Goal: Transaction & Acquisition: Purchase product/service

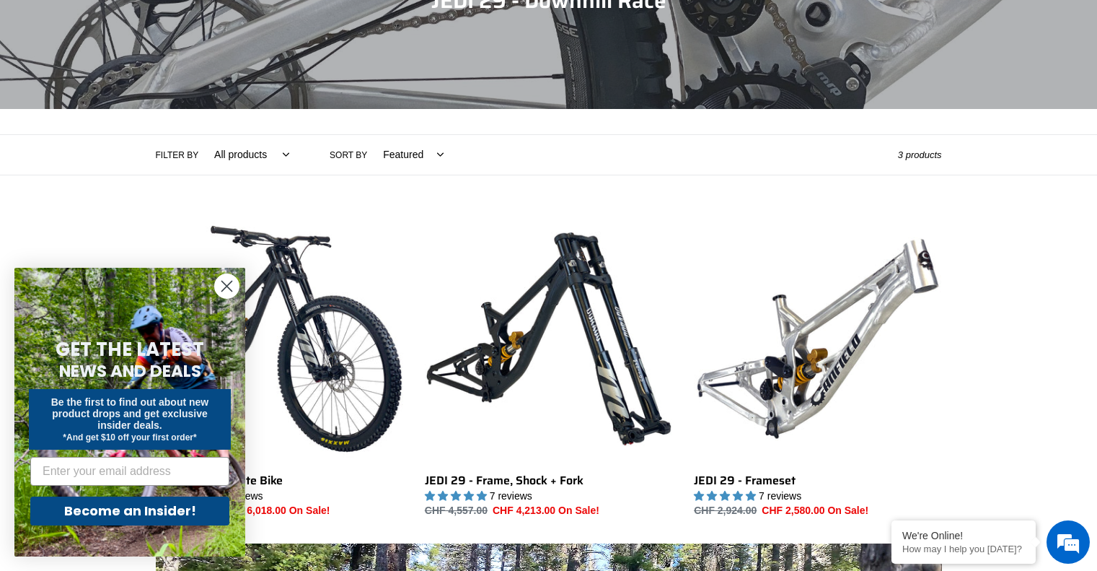
scroll to position [211, 0]
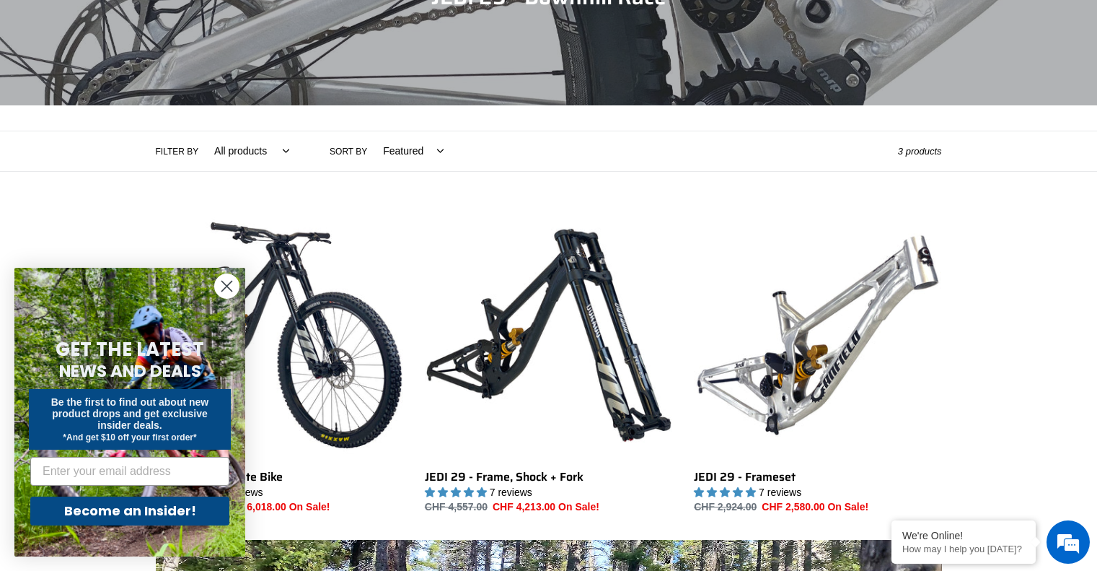
click at [228, 286] on circle "Close dialog" at bounding box center [227, 286] width 24 height 24
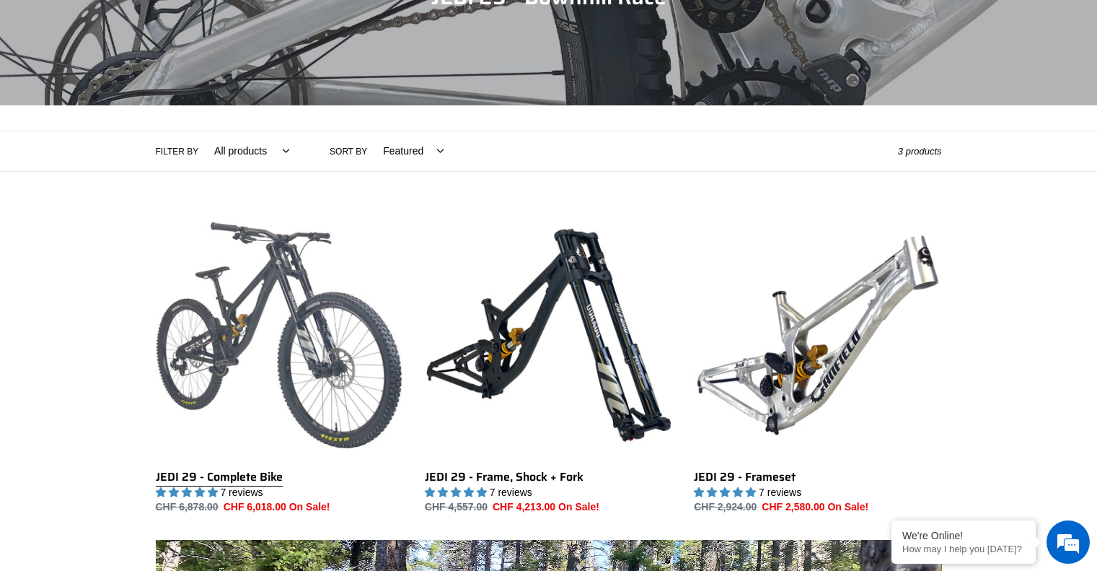
click at [258, 348] on link "JEDI 29 - Complete Bike" at bounding box center [279, 363] width 247 height 304
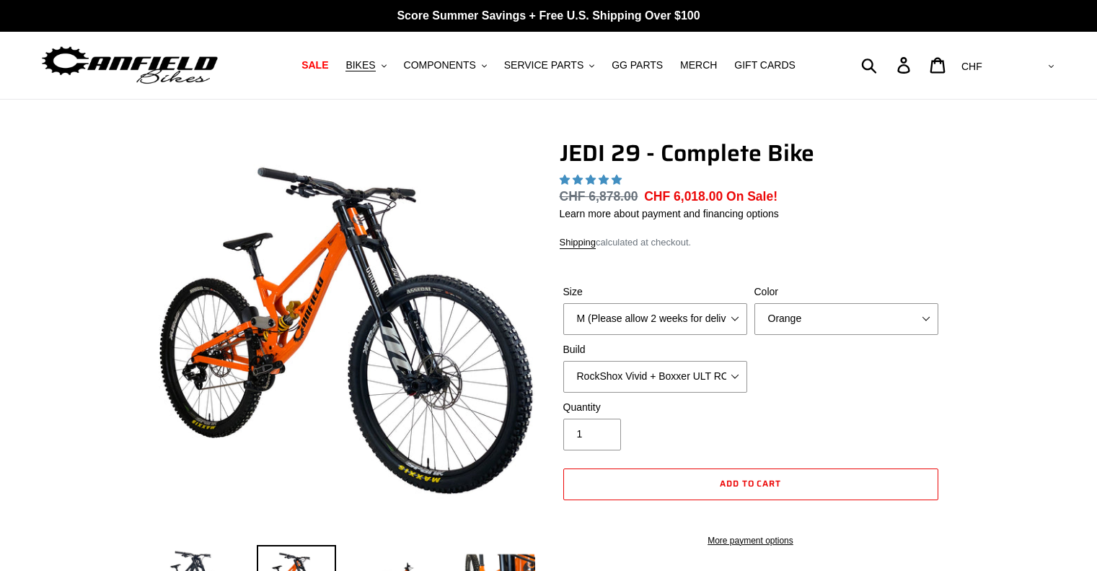
select select "highest-rating"
click at [375, 65] on span "BIKES" at bounding box center [361, 65] width 30 height 12
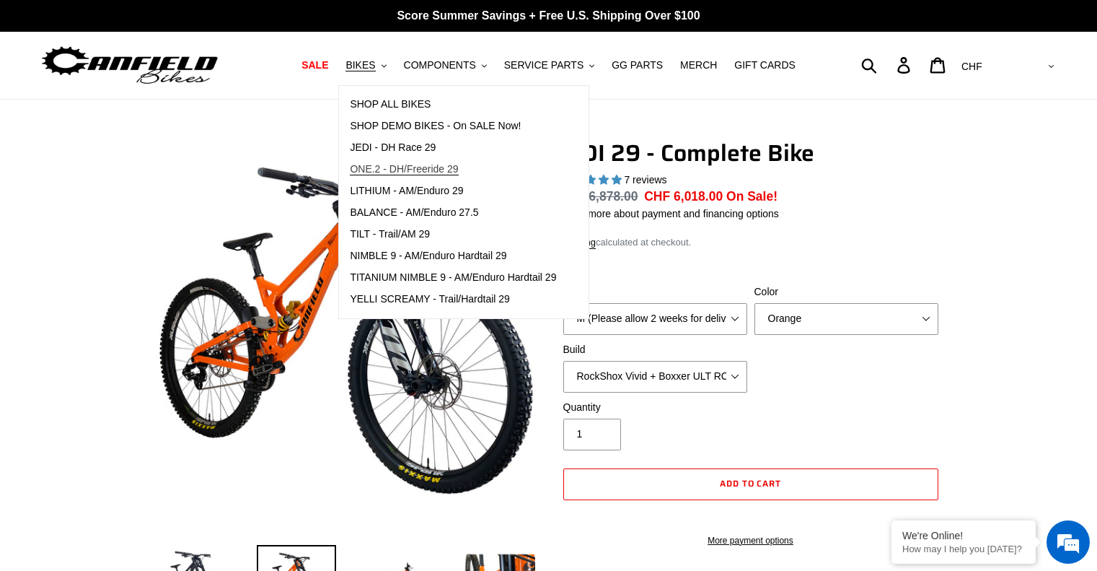
click at [432, 172] on span "ONE.2 - DH/Freeride 29" at bounding box center [404, 169] width 108 height 12
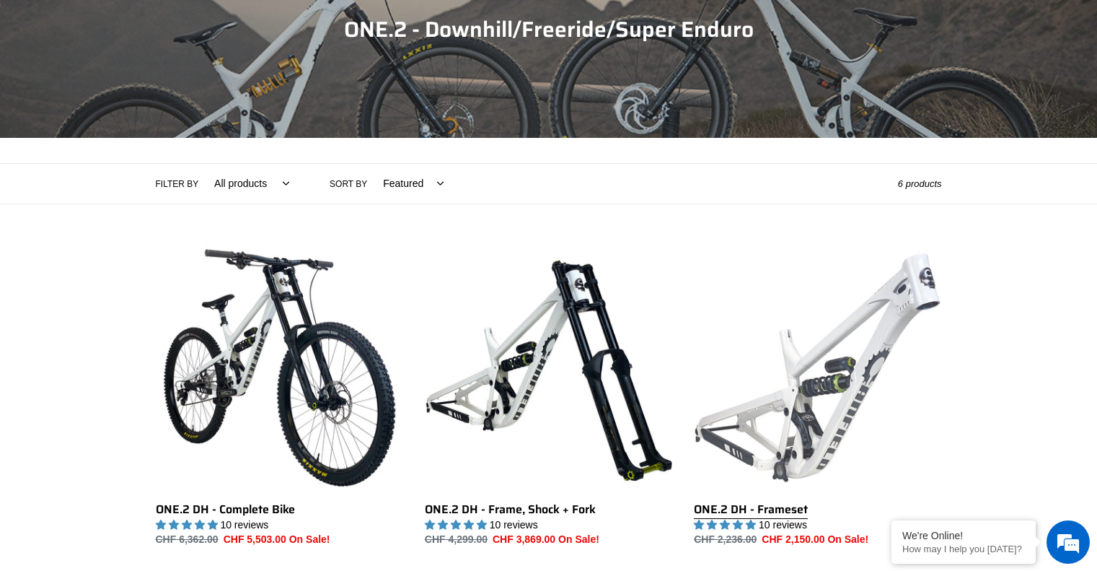
click at [772, 333] on link "ONE.2 DH - Frameset" at bounding box center [817, 396] width 247 height 304
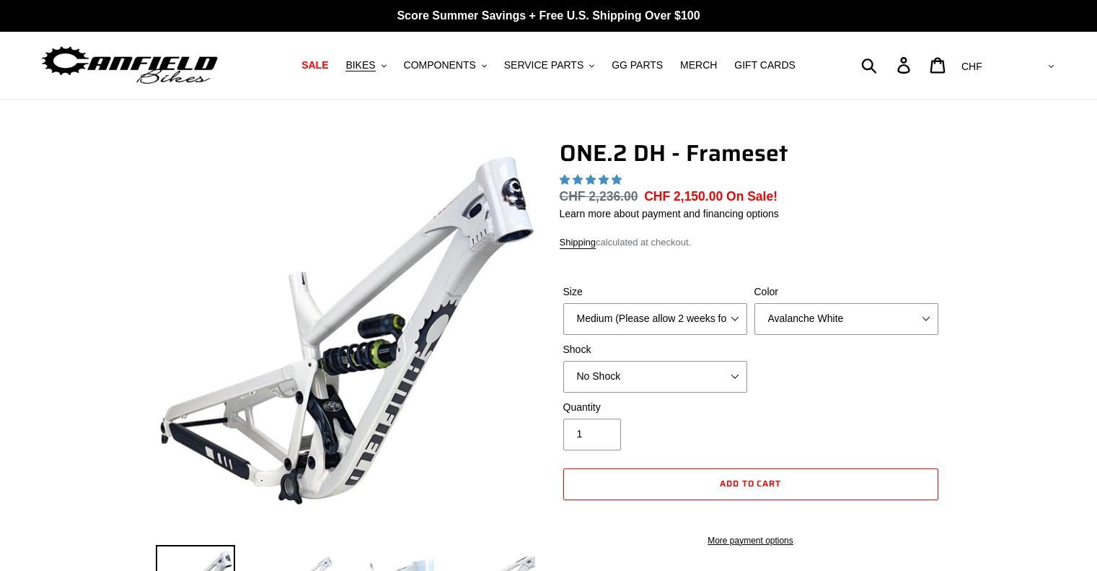
select select "highest-rating"
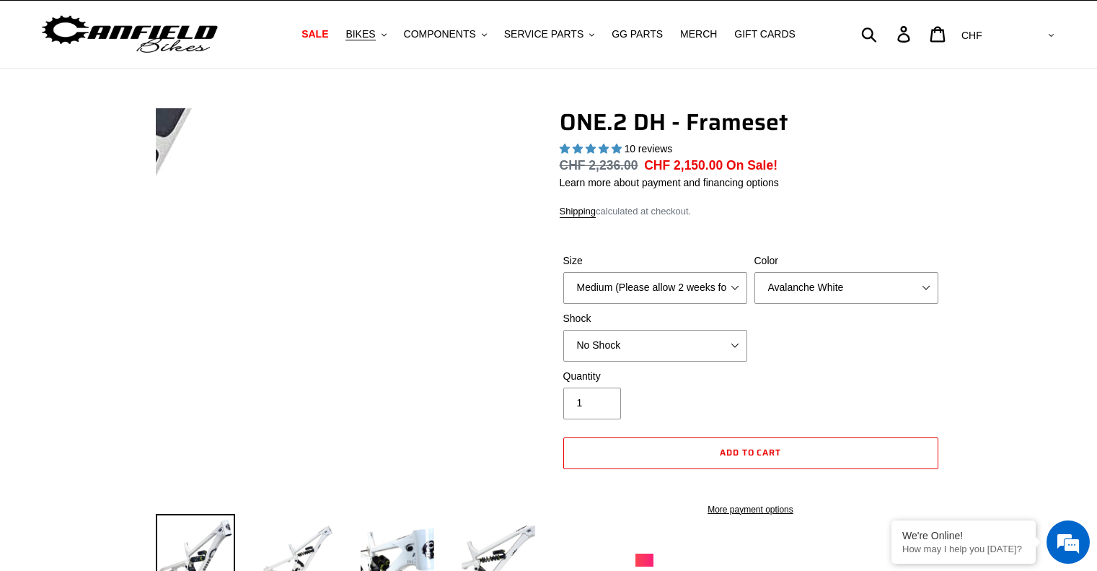
scroll to position [30, 0]
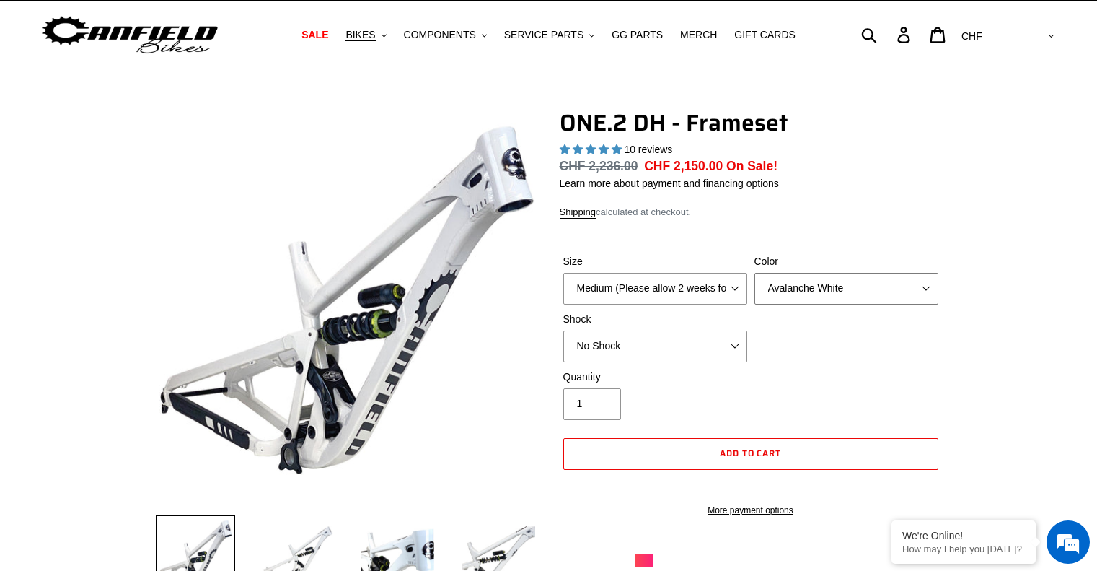
click at [830, 294] on select "Avalanche White Bentonite Grey" at bounding box center [847, 289] width 184 height 32
select select "Bentonite Grey"
click at [755, 273] on select "Avalanche White Bentonite Grey" at bounding box center [847, 289] width 184 height 32
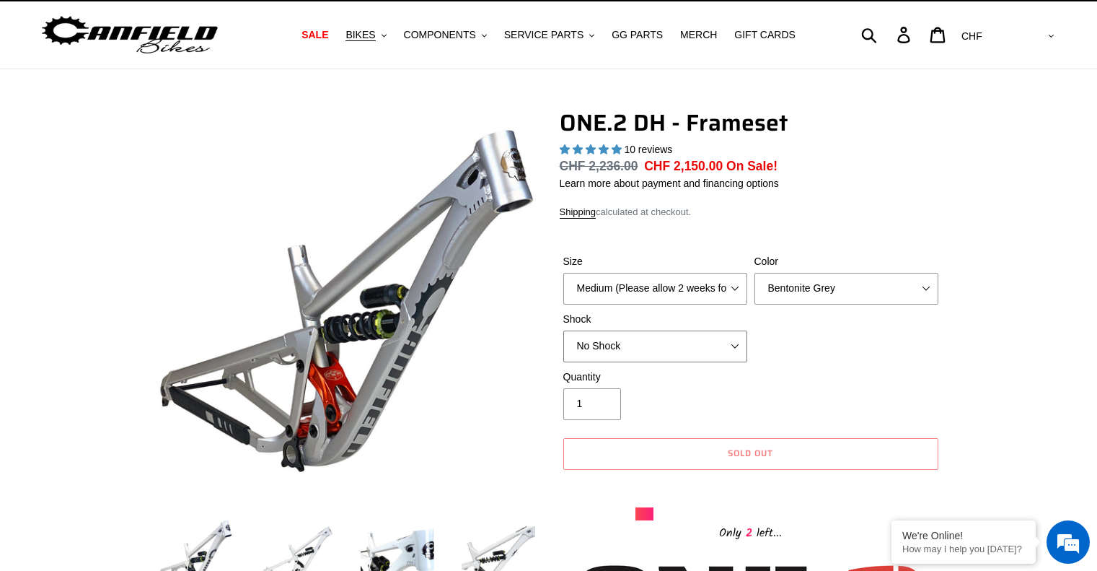
click at [702, 353] on select "No Shock Fox DHX2 Coil RockShox Vivid Coil EXT Storia LOK V3 (Custom Order)" at bounding box center [655, 346] width 184 height 32
click at [563, 330] on select "No Shock Fox DHX2 Coil RockShox Vivid Coil EXT Storia LOK V3 (Custom Order)" at bounding box center [655, 346] width 184 height 32
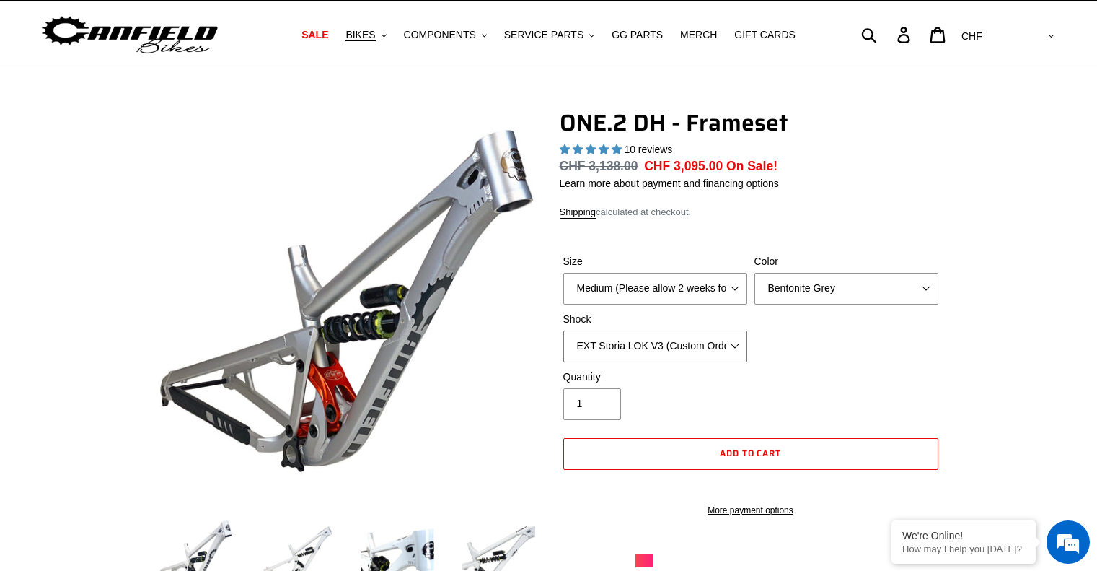
click at [690, 342] on select "No Shock Fox DHX2 Coil RockShox Vivid Coil EXT Storia LOK V3 (Custom Order)" at bounding box center [655, 346] width 184 height 32
click at [563, 330] on select "No Shock Fox DHX2 Coil RockShox Vivid Coil EXT Storia LOK V3 (Custom Order)" at bounding box center [655, 346] width 184 height 32
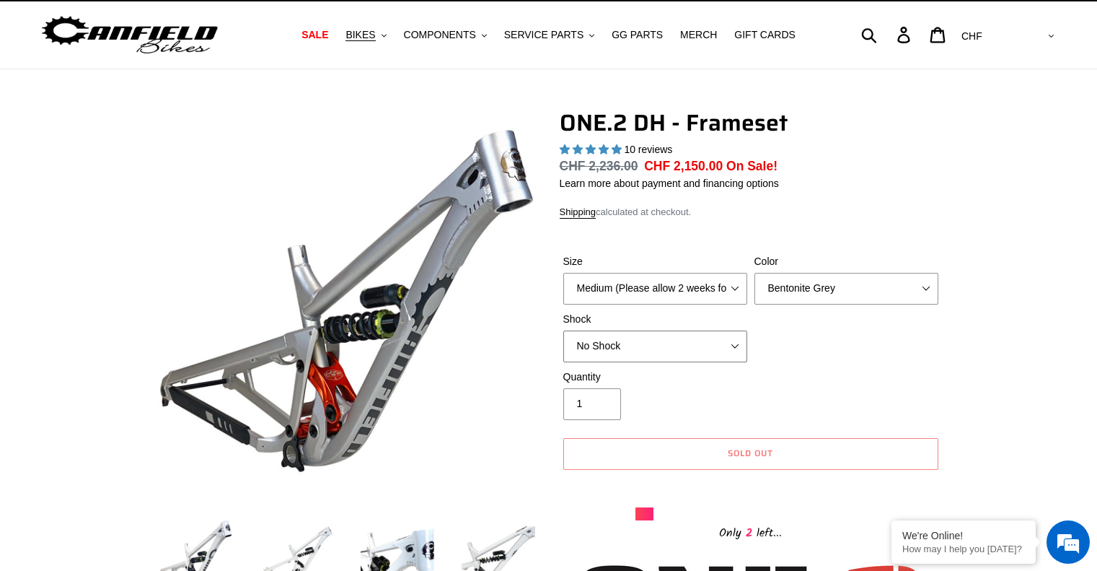
click at [678, 345] on select "No Shock Fox DHX2 Coil RockShox Vivid Coil EXT Storia LOK V3 (Custom Order)" at bounding box center [655, 346] width 184 height 32
click at [563, 330] on select "No Shock Fox DHX2 Coil RockShox Vivid Coil EXT Storia LOK V3 (Custom Order)" at bounding box center [655, 346] width 184 height 32
click at [685, 353] on select "No Shock Fox DHX2 Coil RockShox Vivid Coil EXT Storia LOK V3 (Custom Order)" at bounding box center [655, 346] width 184 height 32
select select "No Shock"
click at [563, 330] on select "No Shock Fox DHX2 Coil RockShox Vivid Coil EXT Storia LOK V3 (Custom Order)" at bounding box center [655, 346] width 184 height 32
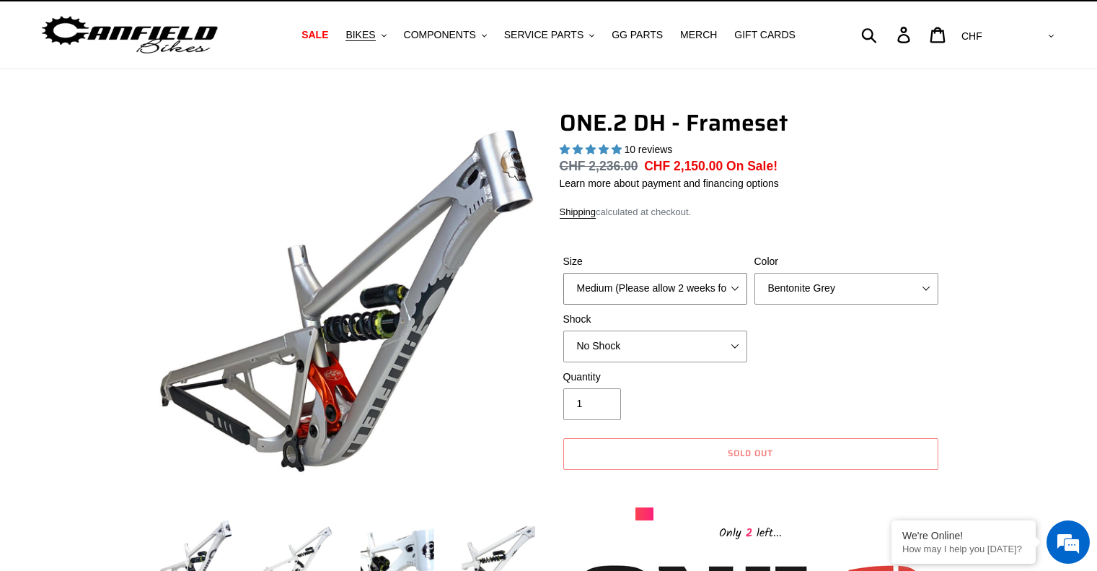
click at [667, 283] on select "Medium (Please allow 2 weeks for delivery) Large (Sold Out)" at bounding box center [655, 289] width 184 height 32
click at [690, 212] on div "Shipping calculated at checkout." at bounding box center [751, 212] width 382 height 14
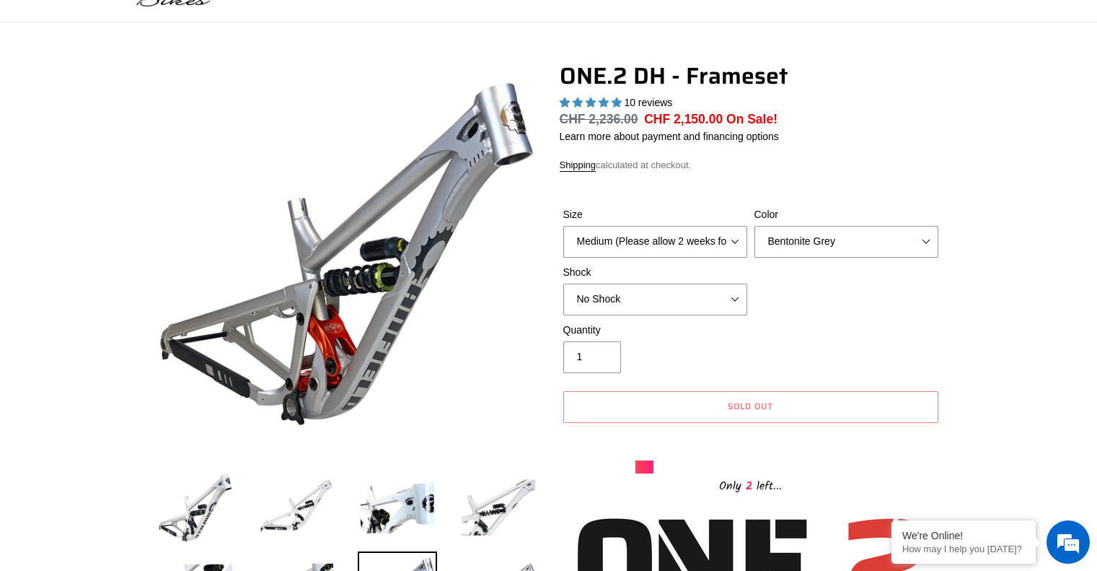
scroll to position [84, 0]
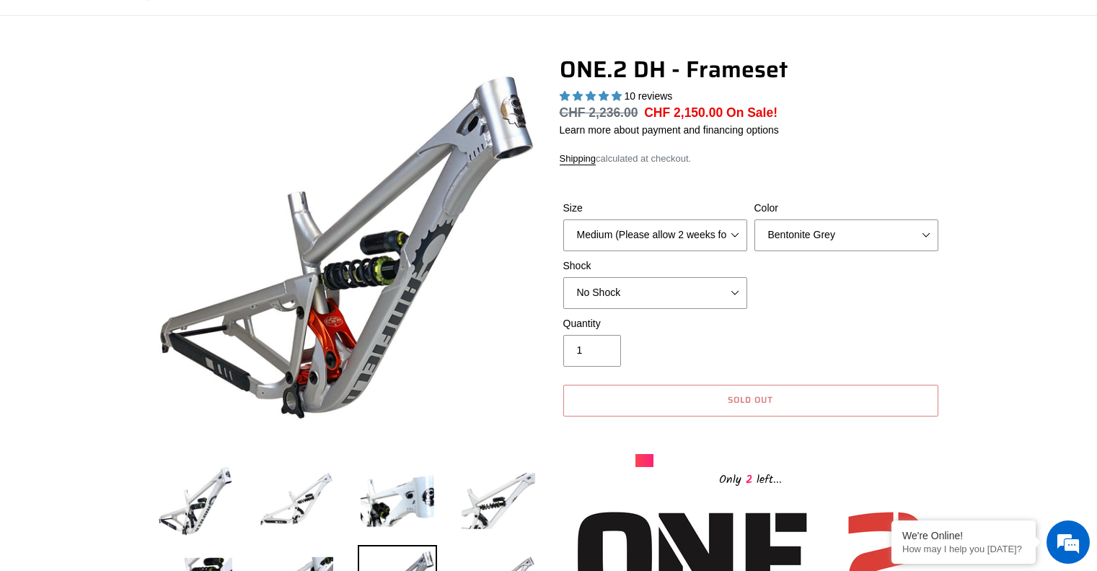
click at [720, 389] on button "Sold out" at bounding box center [750, 400] width 375 height 32
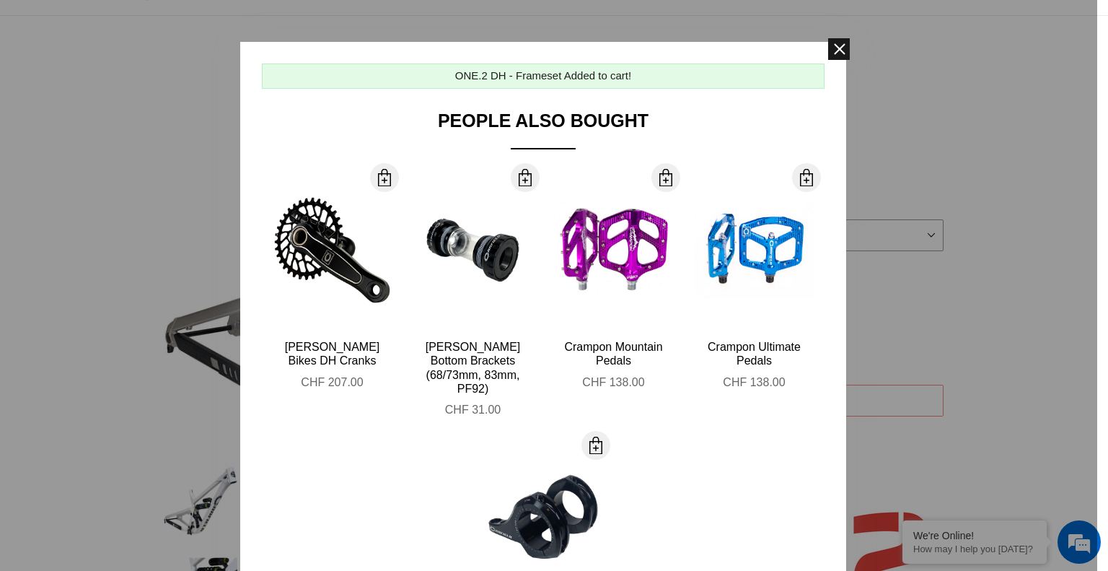
click at [829, 47] on span at bounding box center [839, 49] width 22 height 22
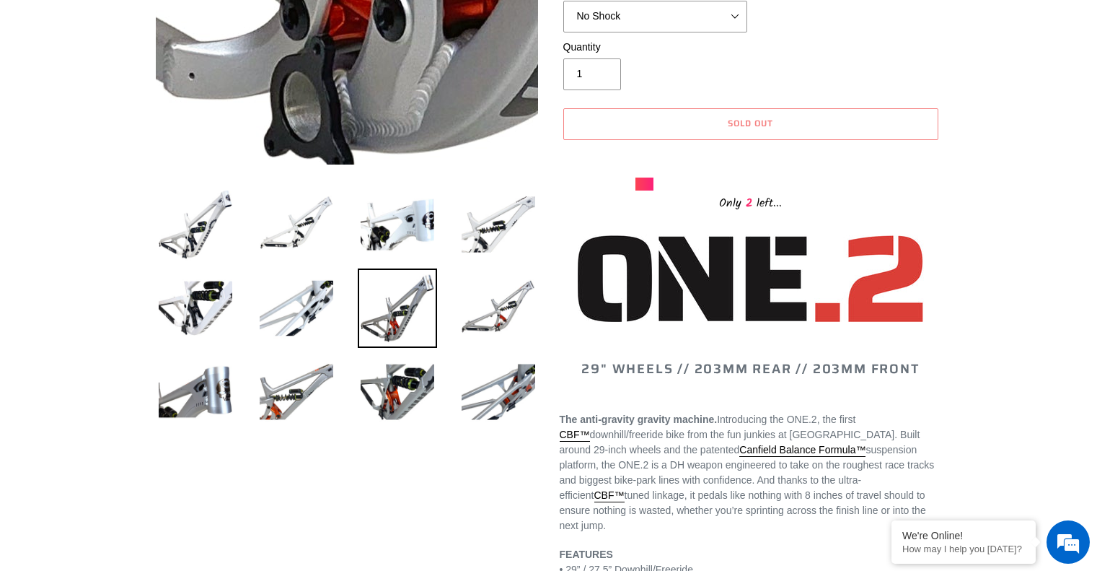
scroll to position [361, 0]
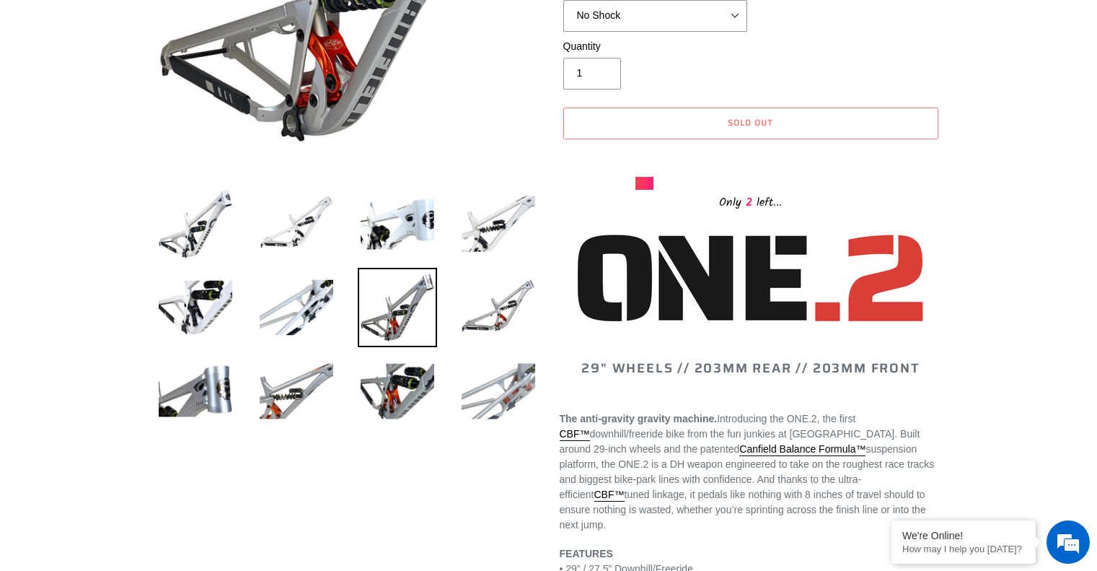
click at [478, 400] on img at bounding box center [498, 390] width 79 height 79
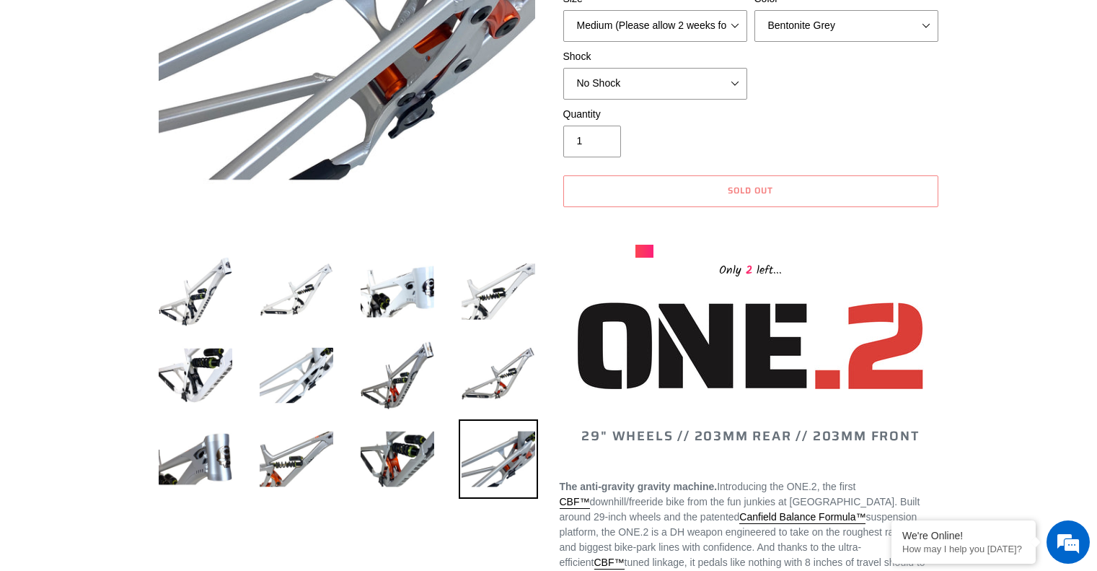
scroll to position [292, 0]
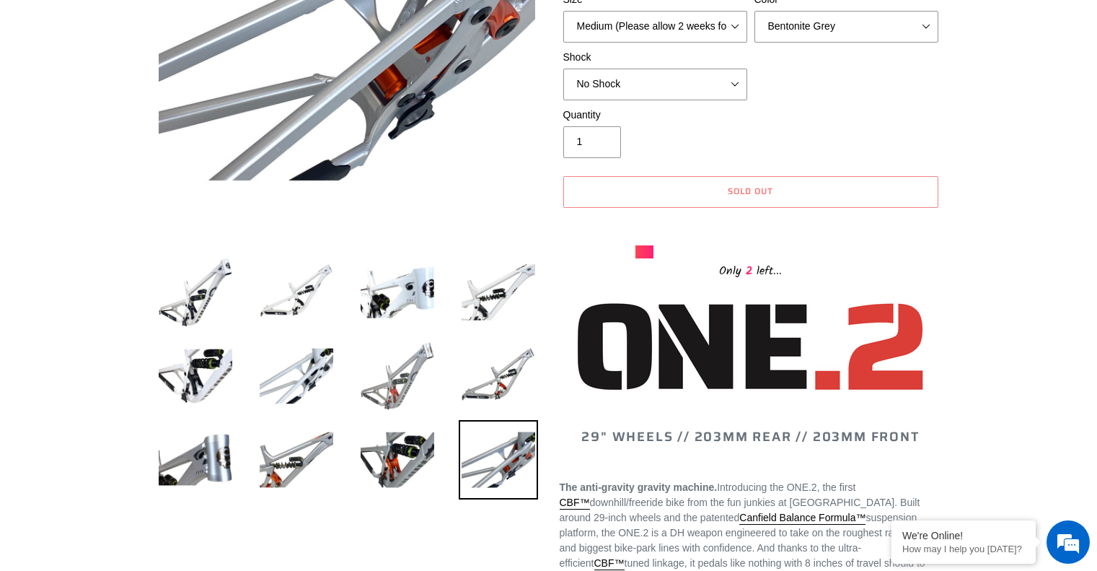
click at [427, 371] on img at bounding box center [397, 375] width 79 height 79
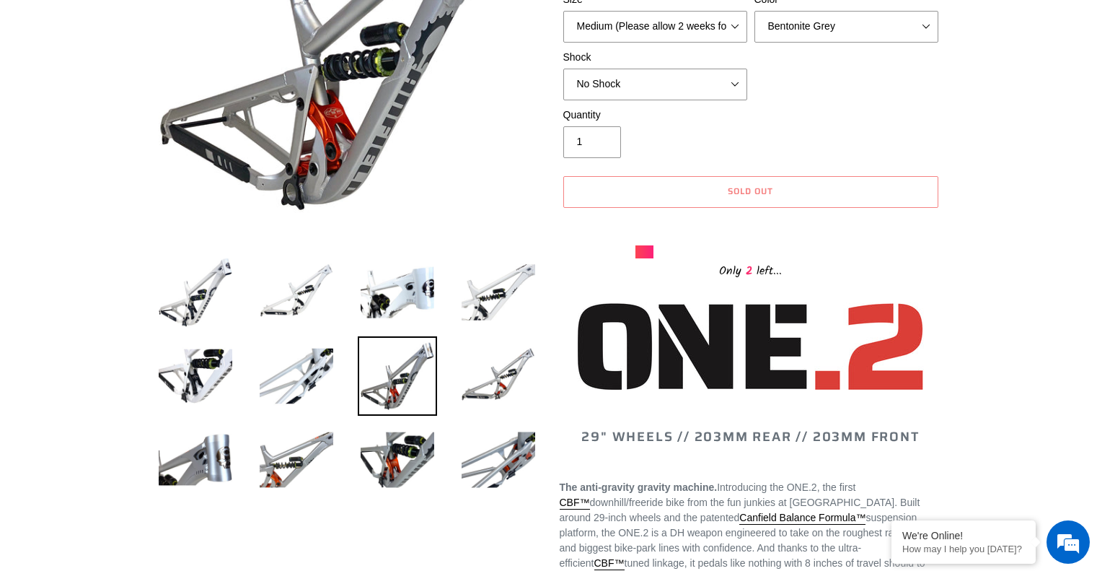
scroll to position [266, 0]
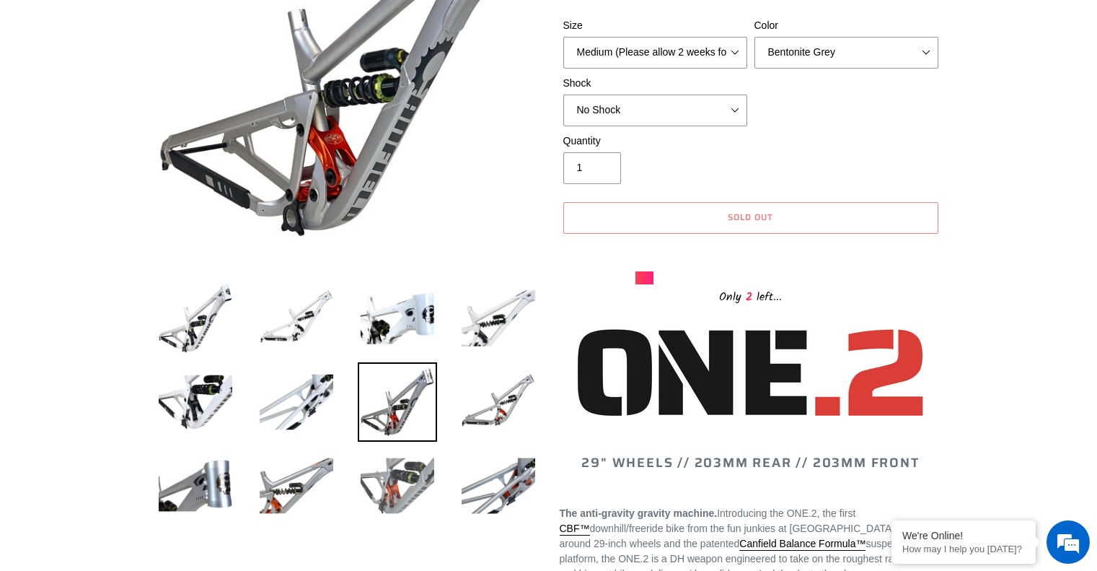
click at [410, 465] on img at bounding box center [397, 485] width 79 height 79
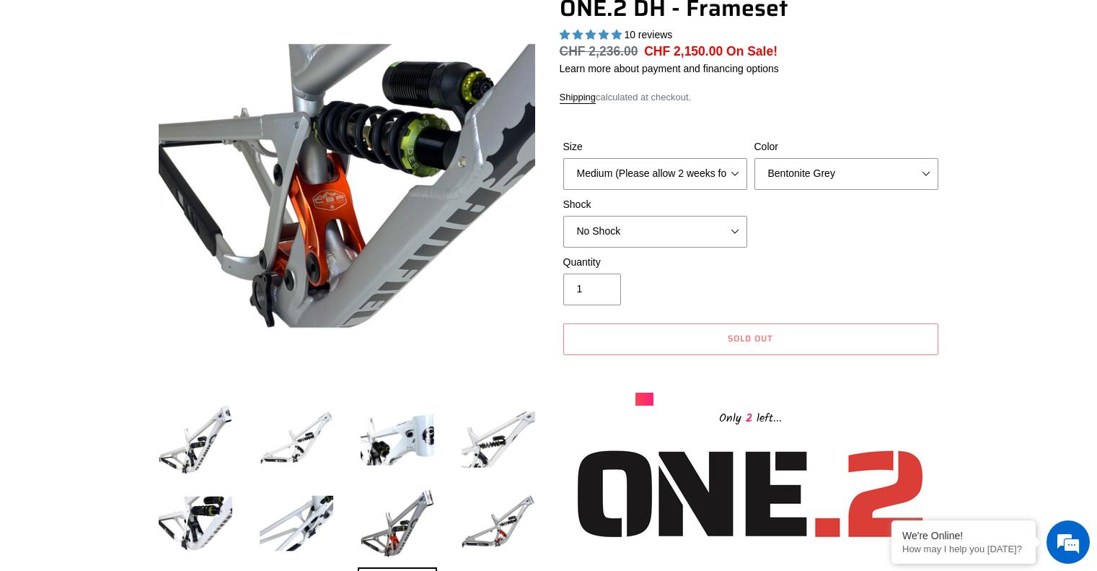
scroll to position [0, 0]
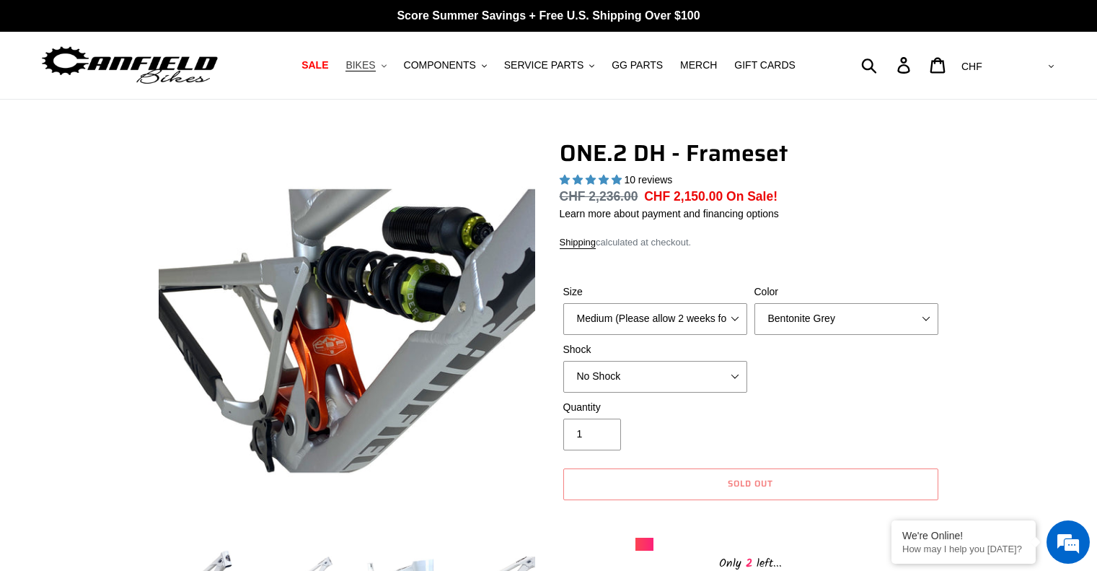
click at [375, 69] on span "BIKES" at bounding box center [361, 65] width 30 height 12
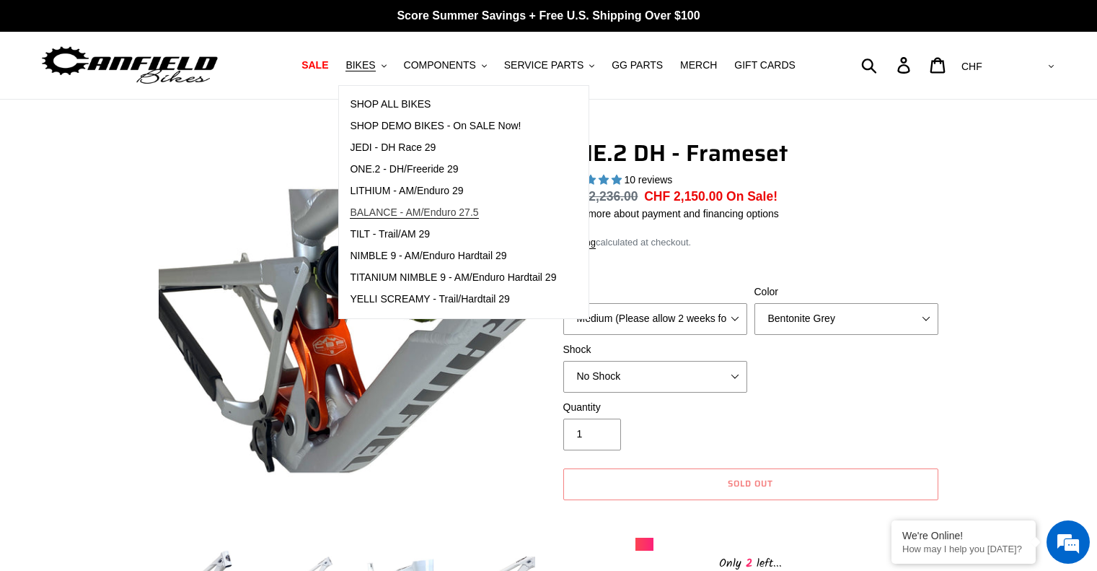
click at [448, 214] on span "BALANCE - AM/Enduro 27.5" at bounding box center [414, 212] width 128 height 12
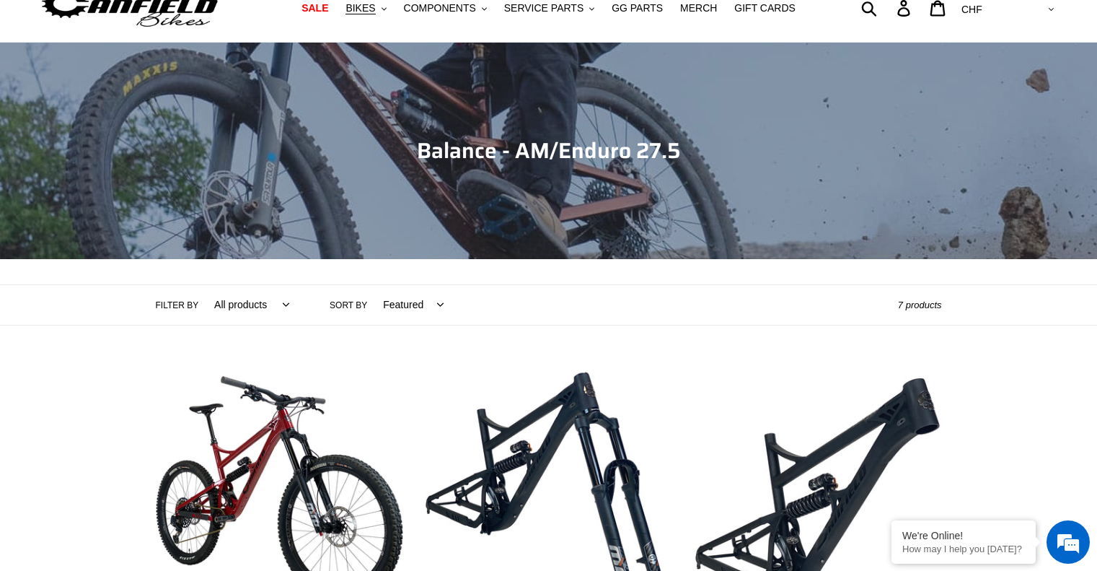
scroll to position [58, 0]
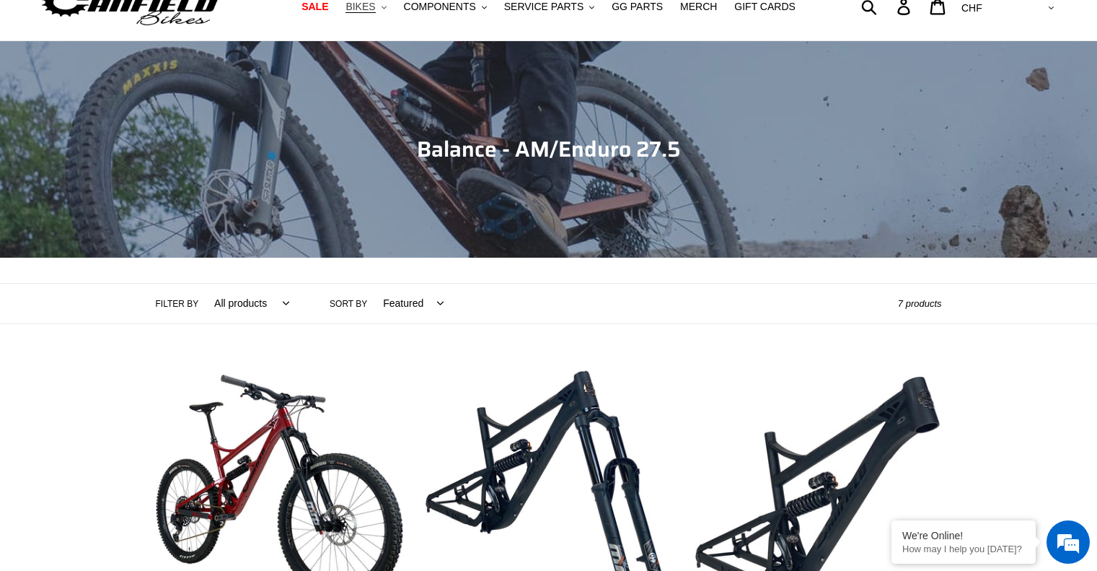
click at [374, 12] on span "BIKES" at bounding box center [361, 7] width 30 height 12
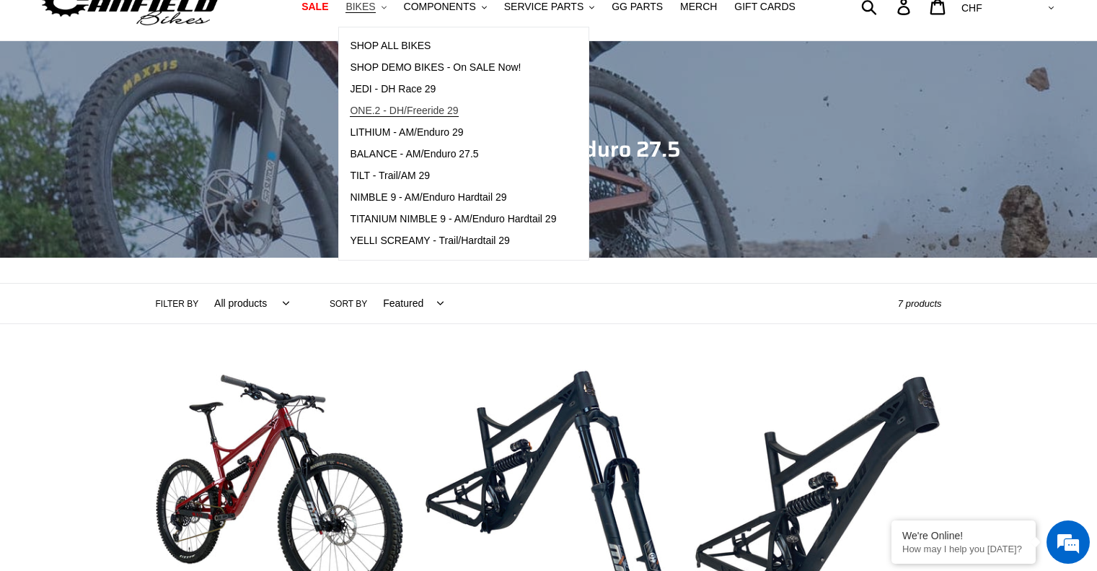
scroll to position [0, 0]
click at [430, 83] on span "JEDI - DH Race 29" at bounding box center [393, 89] width 86 height 12
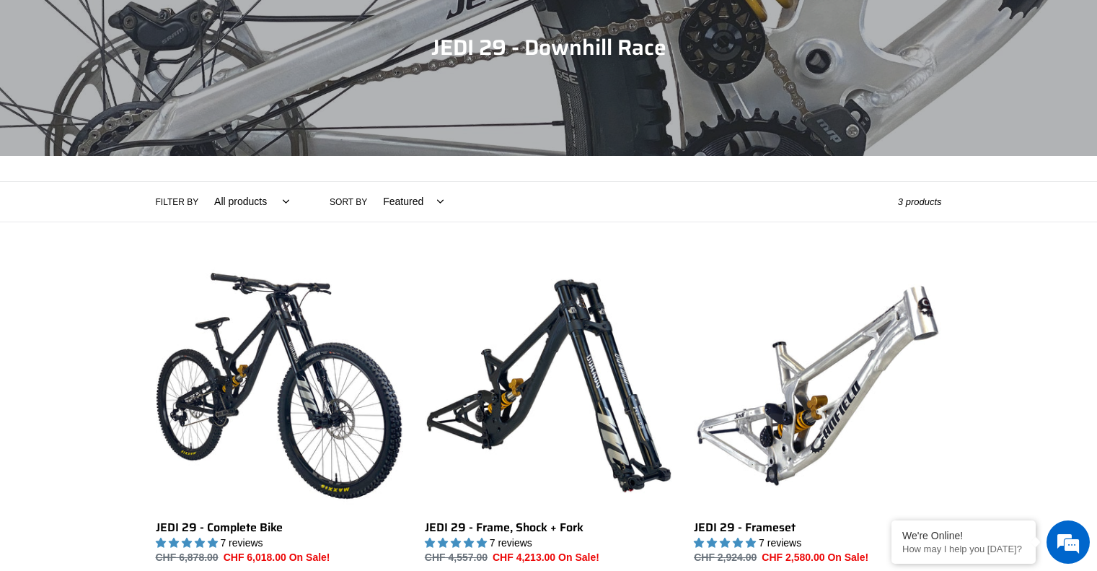
scroll to position [170, 0]
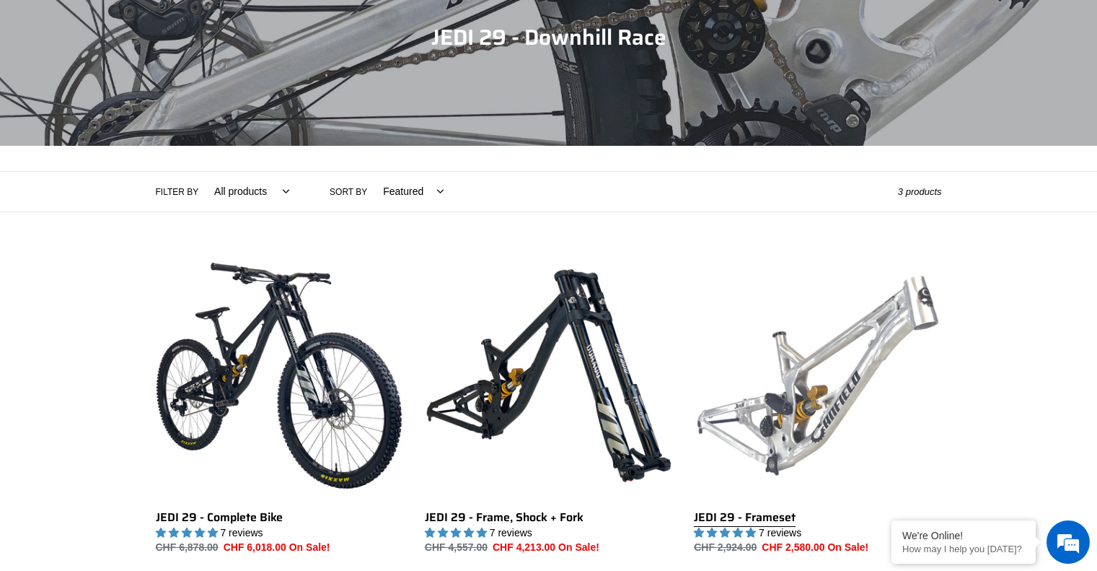
click at [806, 343] on link "JEDI 29 - Frameset" at bounding box center [817, 404] width 247 height 304
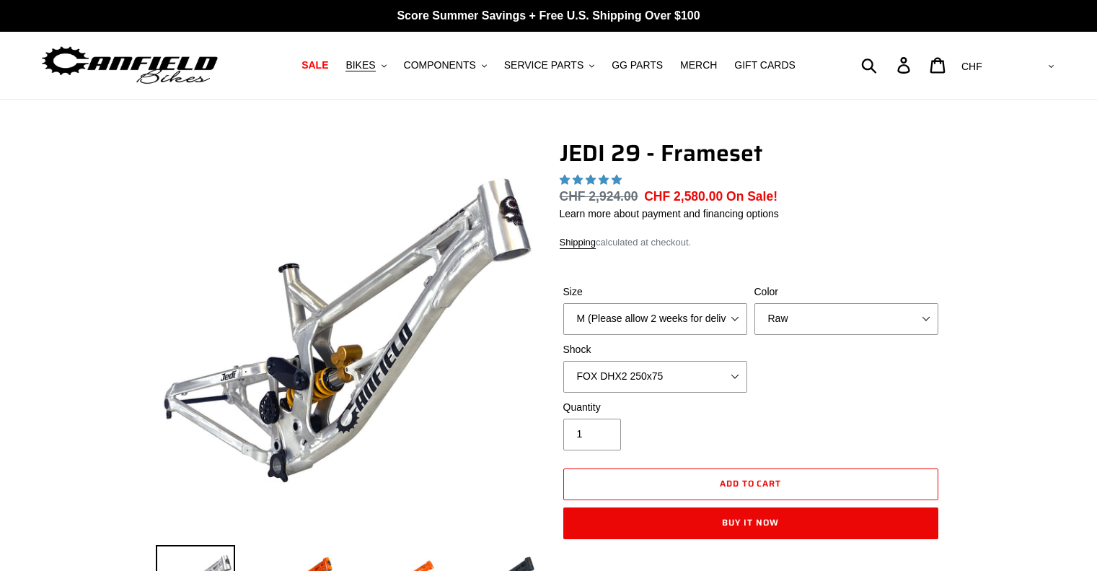
select select "highest-rating"
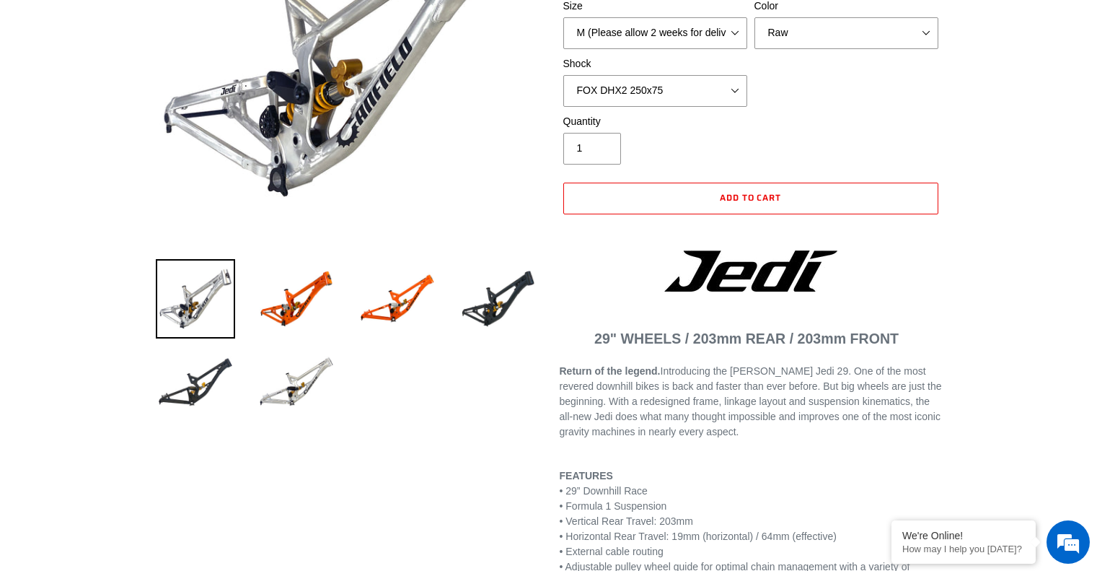
scroll to position [324, 0]
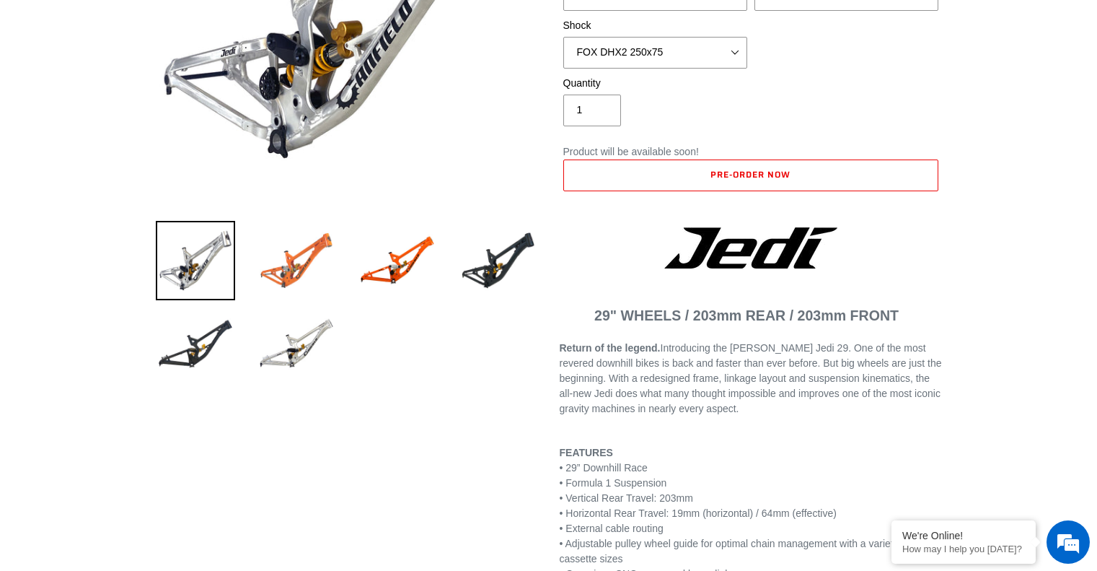
click at [318, 277] on img at bounding box center [296, 260] width 79 height 79
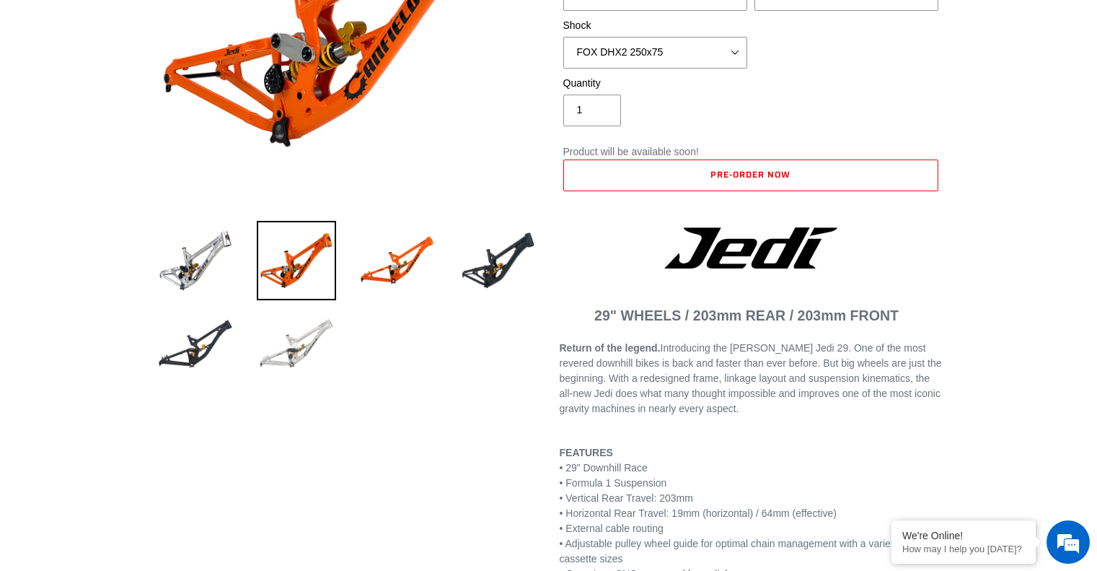
click at [290, 364] on img at bounding box center [296, 343] width 79 height 79
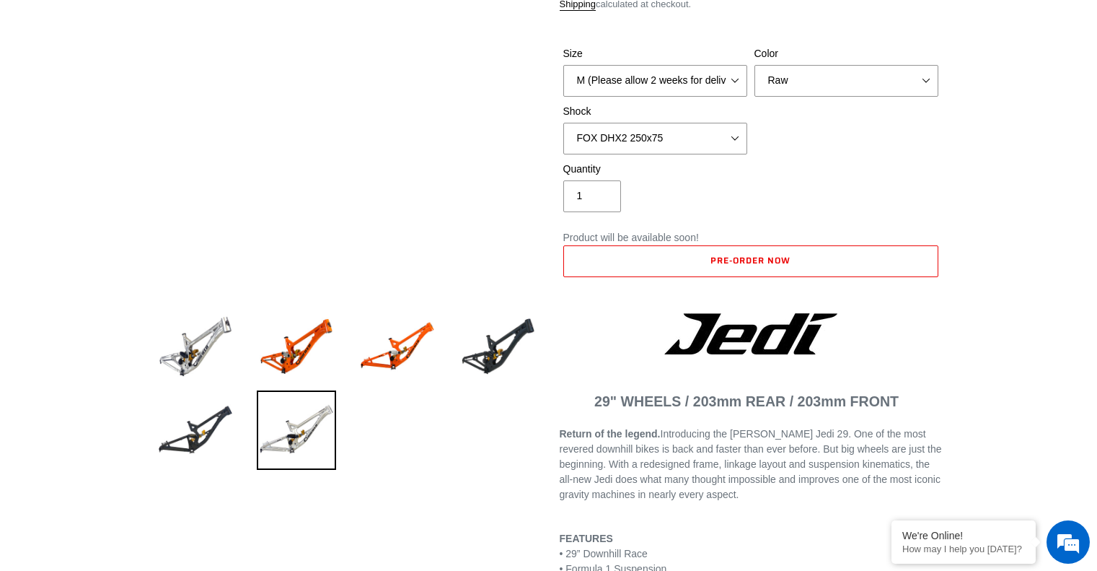
scroll to position [239, 0]
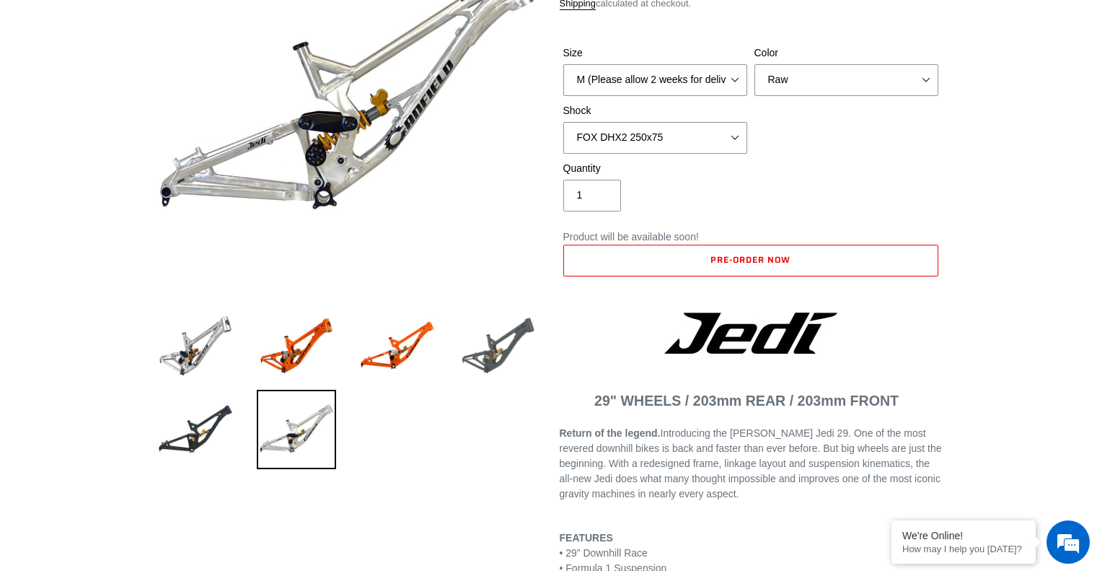
click at [492, 359] on img at bounding box center [498, 345] width 79 height 79
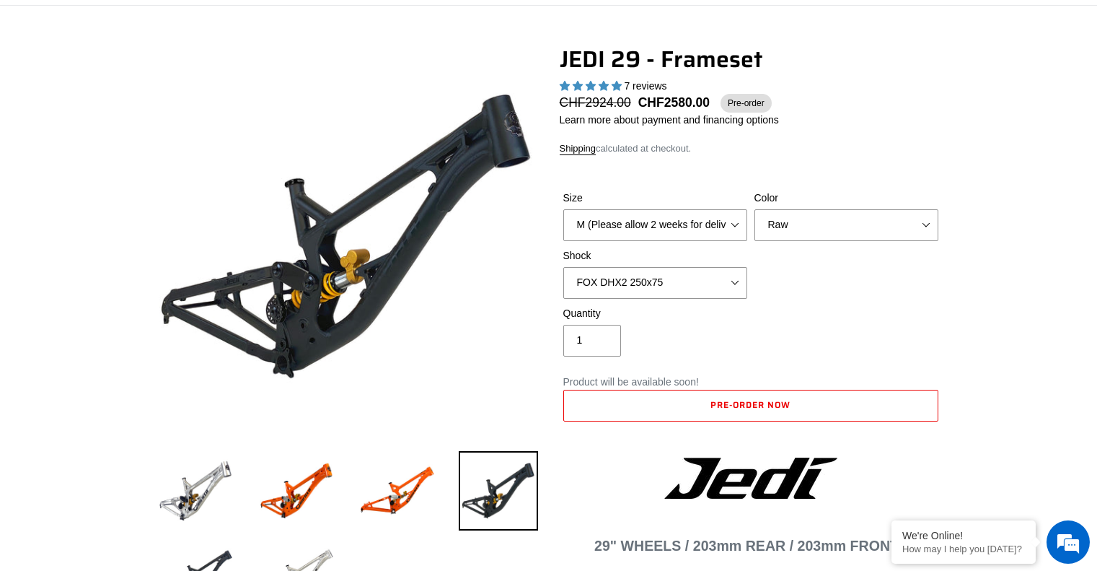
scroll to position [0, 0]
